Goal: Entertainment & Leisure: Consume media (video, audio)

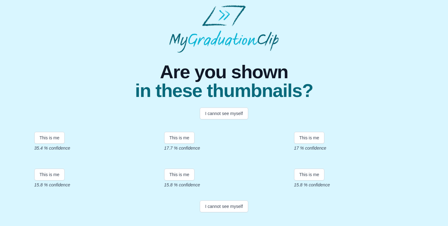
scroll to position [126, 0]
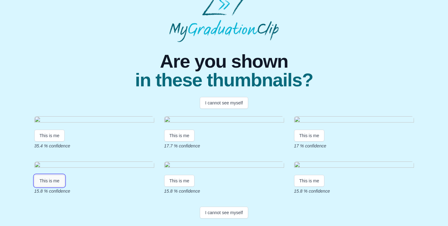
click at [45, 186] on button "This is me" at bounding box center [49, 181] width 31 height 12
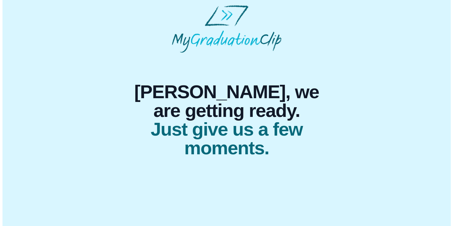
scroll to position [0, 0]
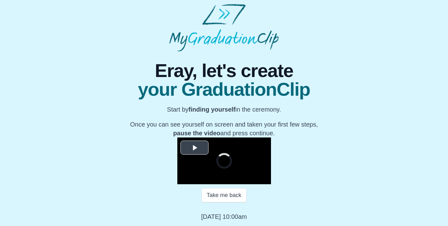
scroll to position [81, 0]
click at [195, 148] on span "Video Player" at bounding box center [195, 148] width 0 height 0
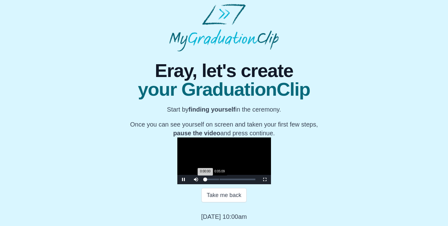
click at [202, 182] on div "Loaded : 0% 0:05:09 0:00:00 Progress : 0%" at bounding box center [230, 179] width 56 height 9
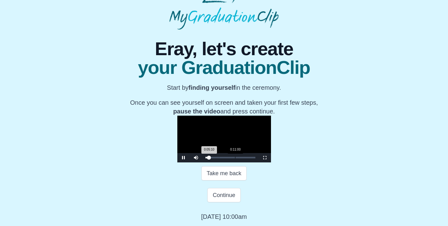
click at [202, 163] on div "Loaded : 0% 0:11:00 0:05:10 Progress : 0%" at bounding box center [230, 157] width 56 height 9
click at [202, 163] on div "Loaded : 0% 0:19:15 0:19:15 Progress : 0%" at bounding box center [230, 157] width 56 height 9
click at [212, 163] on div "Loaded : 0% 0:25:41 0:19:16 Progress : 0%" at bounding box center [230, 157] width 56 height 9
click at [219, 144] on video "Video Player" at bounding box center [224, 139] width 94 height 47
click at [257, 159] on video "Video Player" at bounding box center [224, 139] width 94 height 47
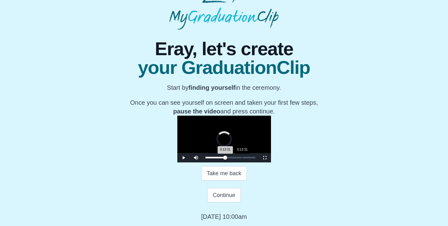
click at [202, 163] on div "Loaded : 0% 0:13:31 0:13:31 Progress : 0%" at bounding box center [230, 157] width 56 height 9
click at [213, 181] on button "Take me back" at bounding box center [223, 173] width 45 height 14
click at [209, 181] on button "Take me back" at bounding box center [223, 173] width 45 height 14
click at [213, 181] on button "Take me back" at bounding box center [223, 173] width 45 height 14
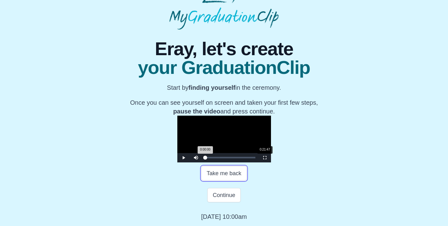
click at [202, 163] on div "Loaded : 0% 0:21:47 0:00:00 Progress : 0%" at bounding box center [230, 157] width 56 height 9
click at [225, 159] on div "0:07:27" at bounding box center [225, 158] width 0 height 2
click at [233, 159] on div "0:10:19" at bounding box center [233, 158] width 0 height 2
click at [205, 159] on div "Loaded : 0% 0:13:04 0:10:19 Progress : 0%" at bounding box center [230, 158] width 50 height 2
click at [198, 128] on video "Video Player" at bounding box center [224, 139] width 94 height 47
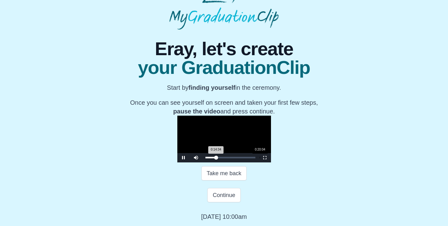
click at [202, 163] on div "Loaded : 0% 0:20:04 0:14:34 Progress : 0%" at bounding box center [230, 157] width 56 height 9
click at [202, 163] on div "Loaded : 0% 0:21:47 0:21:47 Progress : 0%" at bounding box center [230, 157] width 56 height 9
click at [202, 163] on div "Loaded : 0% 0:22:49 0:22:49 Progress : 0%" at bounding box center [230, 157] width 56 height 9
click at [205, 159] on div "0:22:49 Progress : 0%" at bounding box center [213, 158] width 17 height 2
click at [205, 159] on div "0:23:03 Progress : 0%" at bounding box center [213, 158] width 17 height 2
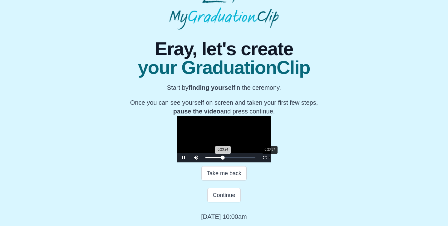
click at [205, 159] on div "0:23:24 Progress : 0%" at bounding box center [213, 158] width 17 height 2
click at [205, 159] on div "0:23:16 Progress : 0%" at bounding box center [214, 158] width 18 height 2
click at [205, 159] on div "0:23:18 Progress : 0%" at bounding box center [213, 158] width 17 height 2
click at [203, 118] on video "Video Player" at bounding box center [224, 139] width 94 height 47
